Goal: Check status: Check status

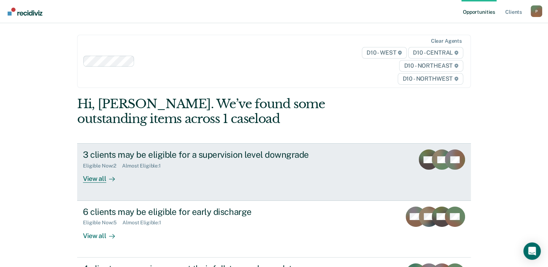
click at [90, 181] on div "View all" at bounding box center [103, 176] width 41 height 14
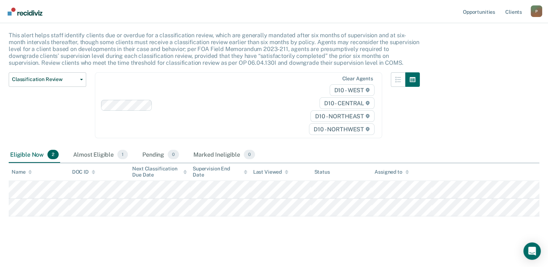
scroll to position [39, 0]
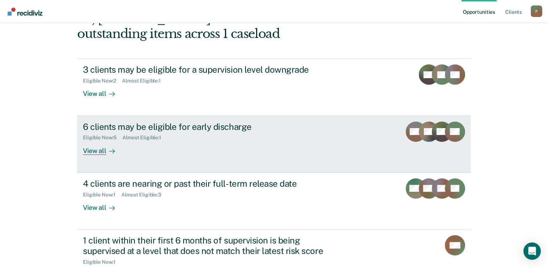
scroll to position [109, 0]
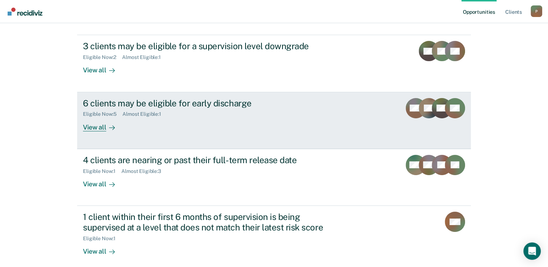
click at [89, 127] on div "View all" at bounding box center [103, 124] width 41 height 14
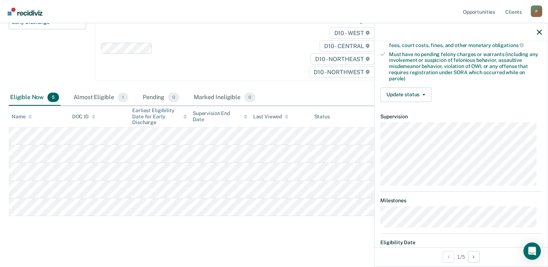
scroll to position [217, 0]
